Goal: Check status: Check status

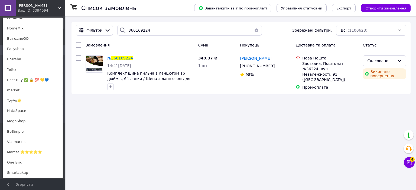
scroll to position [135, 0]
click at [25, 110] on link "HataSpace" at bounding box center [33, 110] width 60 height 10
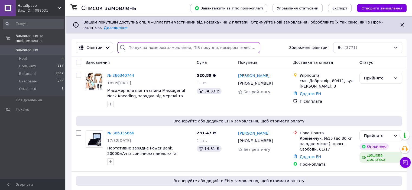
click at [133, 42] on input "search" at bounding box center [188, 47] width 143 height 11
paste input "366169434"
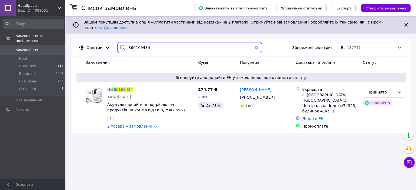
type input "366169434"
click at [118, 88] on span "366169434" at bounding box center [122, 90] width 22 height 4
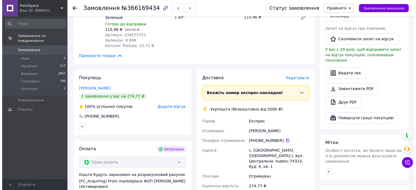
scroll to position [325, 0]
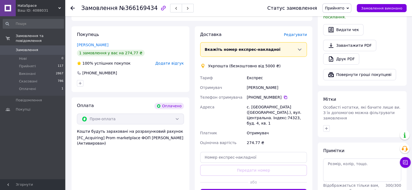
click at [296, 33] on span "Редагувати" at bounding box center [295, 35] width 23 height 4
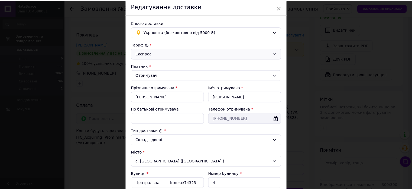
scroll to position [0, 0]
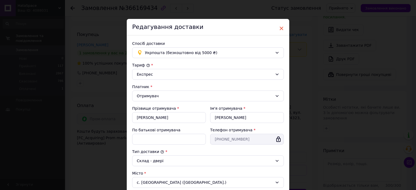
click at [280, 27] on span "×" at bounding box center [281, 28] width 5 height 9
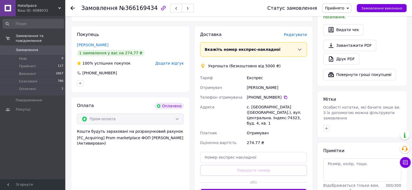
click at [56, 7] on span "HataSpace" at bounding box center [38, 5] width 41 height 5
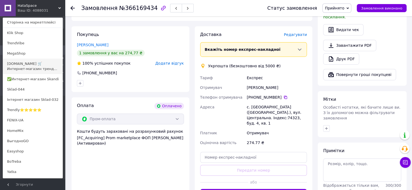
scroll to position [81, 0]
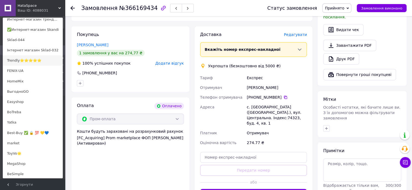
click at [21, 60] on link "Trendly⭐⭐⭐⭐⭐" at bounding box center [33, 61] width 60 height 10
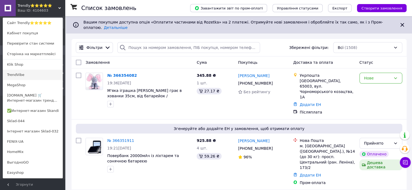
click at [22, 76] on link "TrendVibe" at bounding box center [33, 75] width 60 height 10
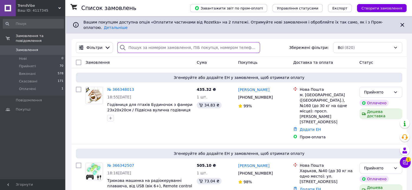
click at [142, 45] on input "search" at bounding box center [188, 47] width 143 height 11
paste input "366164578"
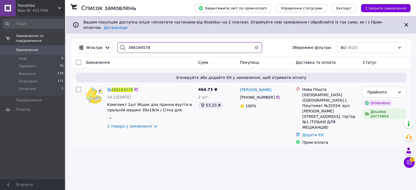
type input "366164578"
click at [122, 88] on span "366164578" at bounding box center [122, 90] width 22 height 4
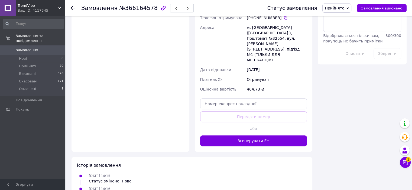
scroll to position [475, 0]
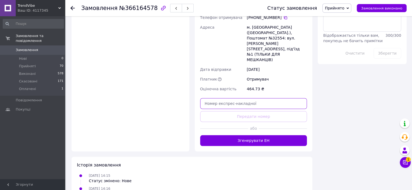
click at [215, 98] on input "text" at bounding box center [253, 103] width 107 height 11
paste input "20451269242851"
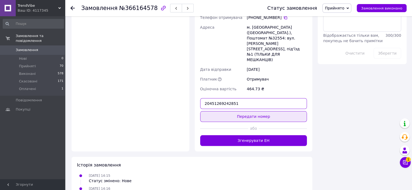
type input "20451269242851"
click at [242, 111] on button "Передати номер" at bounding box center [253, 116] width 107 height 11
